Goal: Task Accomplishment & Management: Manage account settings

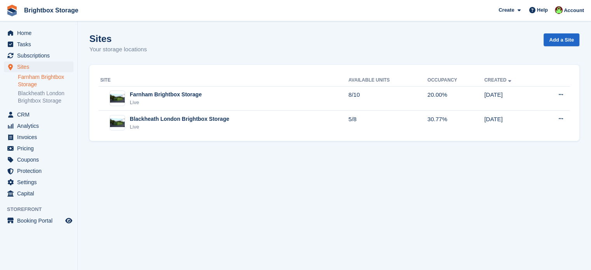
click at [33, 79] on link "Farnham Brightbox Storage" at bounding box center [46, 80] width 56 height 15
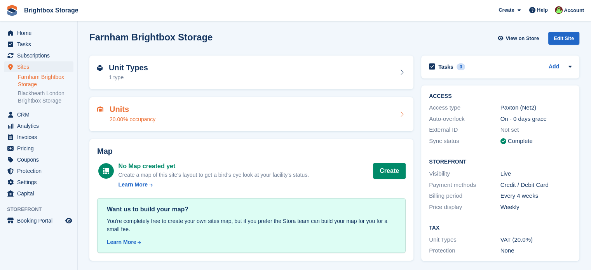
scroll to position [2, 0]
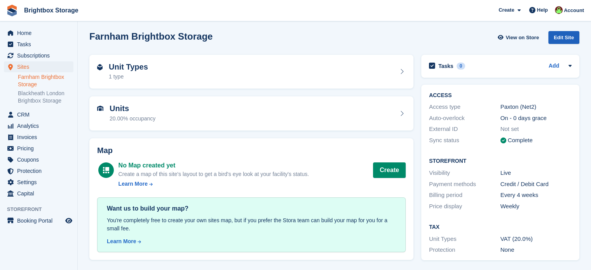
click at [564, 31] on div "Edit Site" at bounding box center [563, 37] width 31 height 13
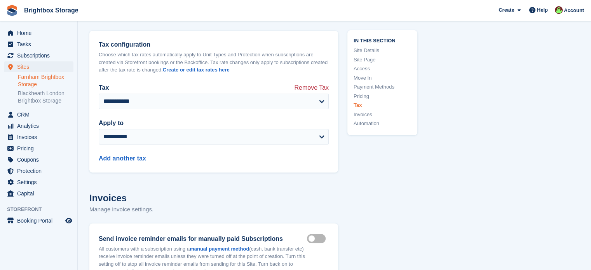
scroll to position [3008, 0]
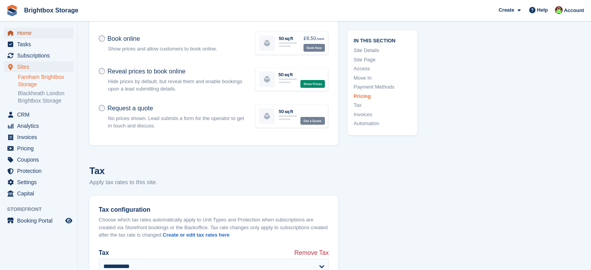
click at [18, 35] on span "Home" at bounding box center [40, 33] width 47 height 11
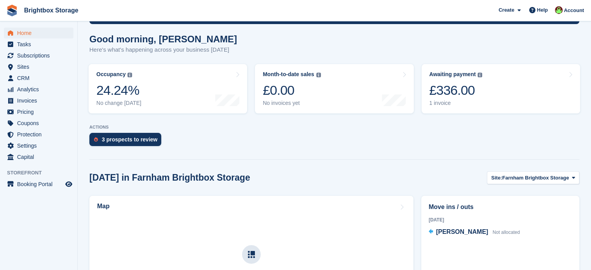
scroll to position [117, 0]
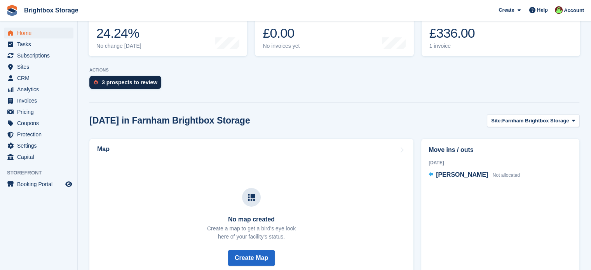
click at [115, 82] on div "3 prospects to review" at bounding box center [130, 82] width 56 height 6
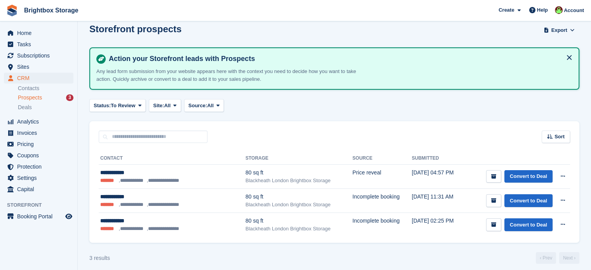
scroll to position [14, 0]
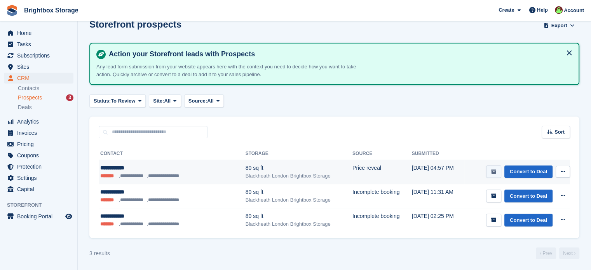
click at [496, 175] on button "submit" at bounding box center [493, 172] width 15 height 13
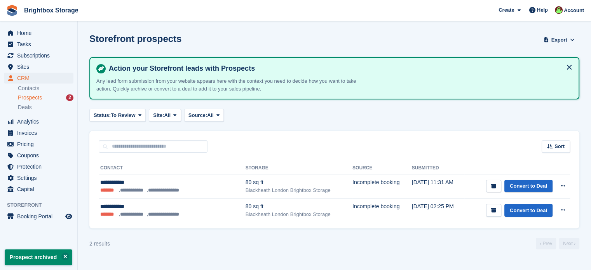
scroll to position [0, 0]
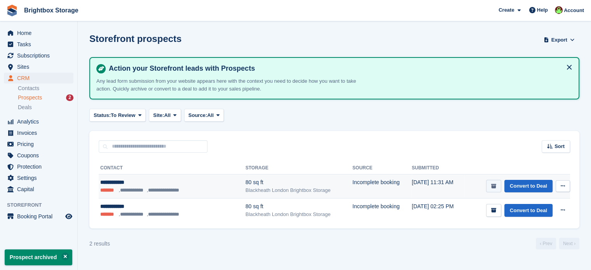
click at [495, 186] on icon "submit" at bounding box center [493, 186] width 5 height 5
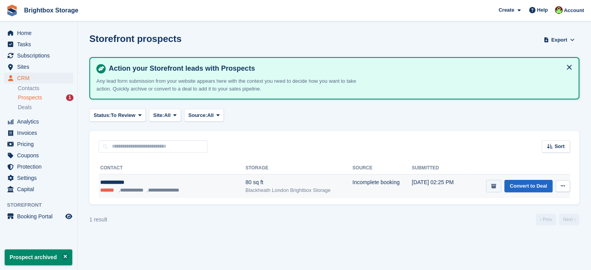
click at [494, 188] on icon "submit" at bounding box center [493, 186] width 5 height 5
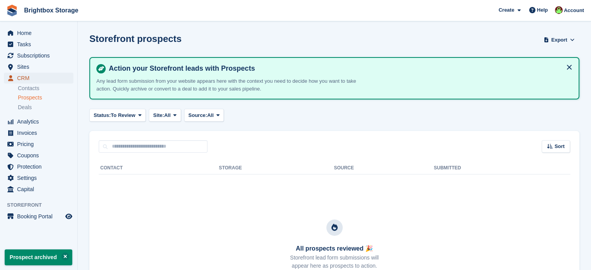
click at [31, 80] on span "CRM" at bounding box center [40, 78] width 47 height 11
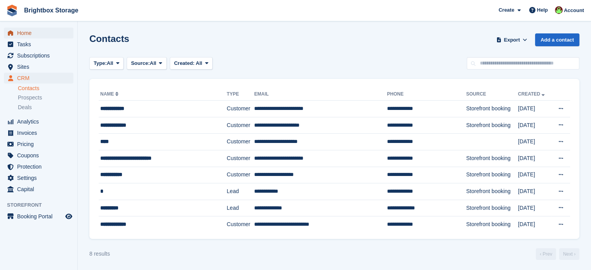
click at [25, 33] on span "Home" at bounding box center [40, 33] width 47 height 11
